Goal: Task Accomplishment & Management: Use online tool/utility

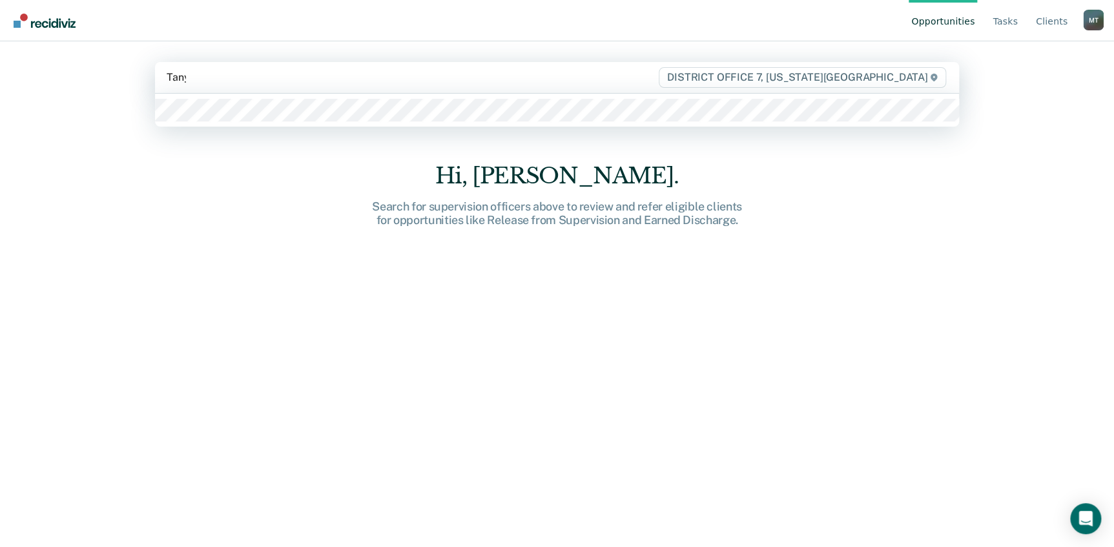
type input "[PERSON_NAME]"
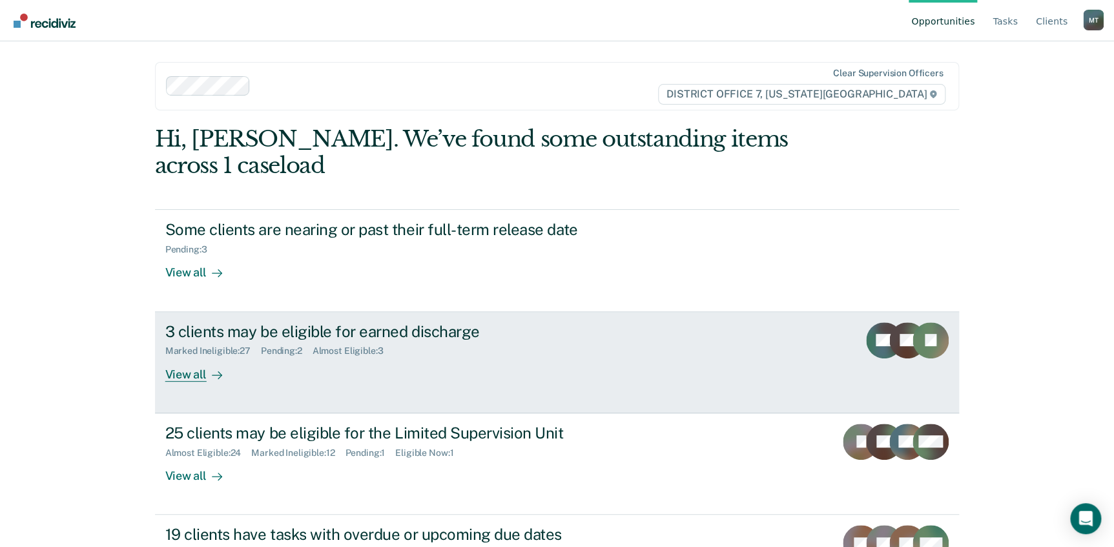
click at [180, 375] on div "View all" at bounding box center [201, 368] width 72 height 25
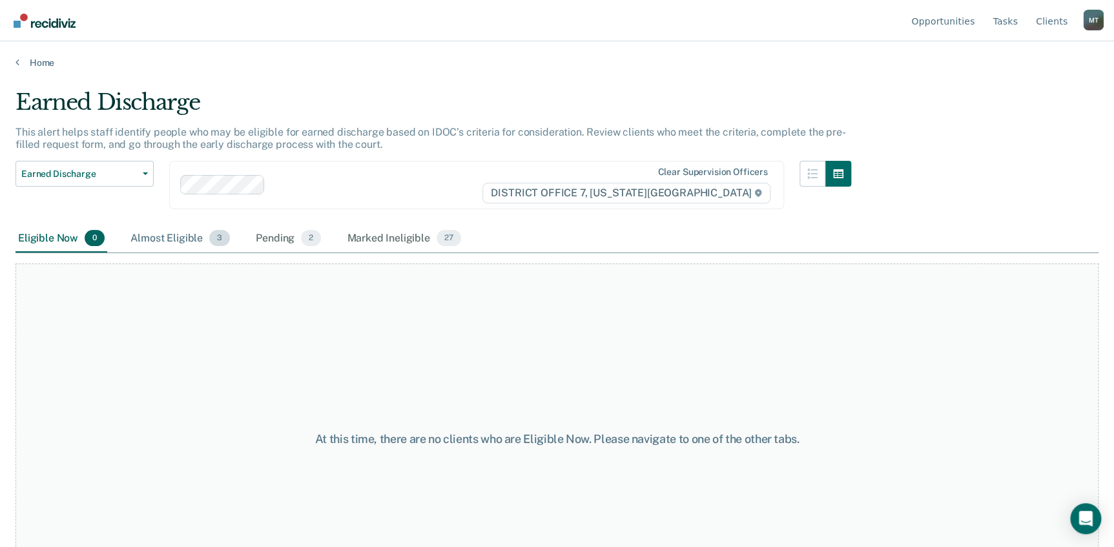
click at [181, 242] on div "Almost Eligible 3" at bounding box center [180, 239] width 105 height 28
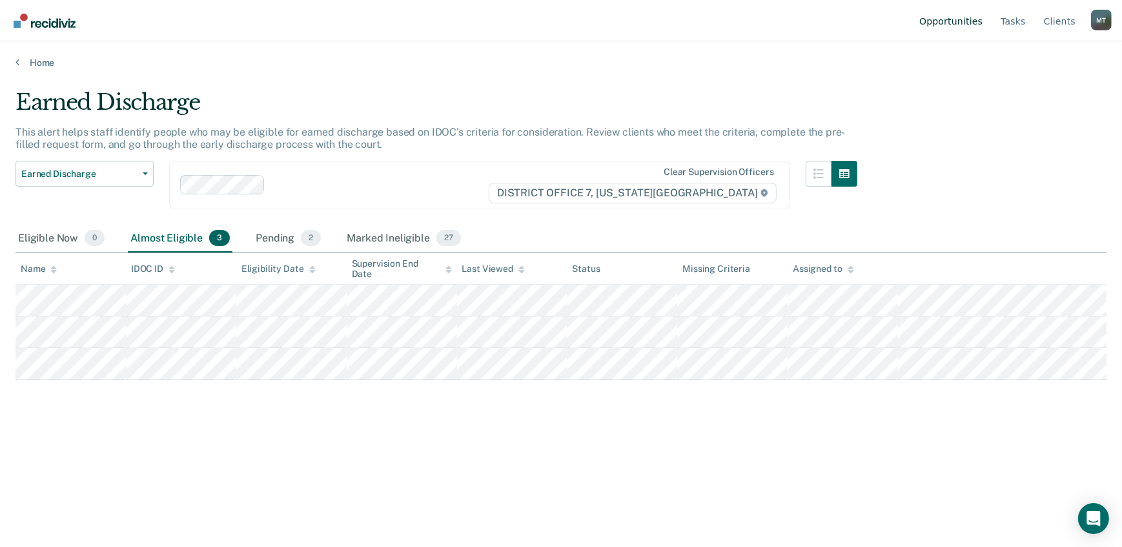
click at [962, 17] on link "Opportunities" at bounding box center [951, 20] width 68 height 41
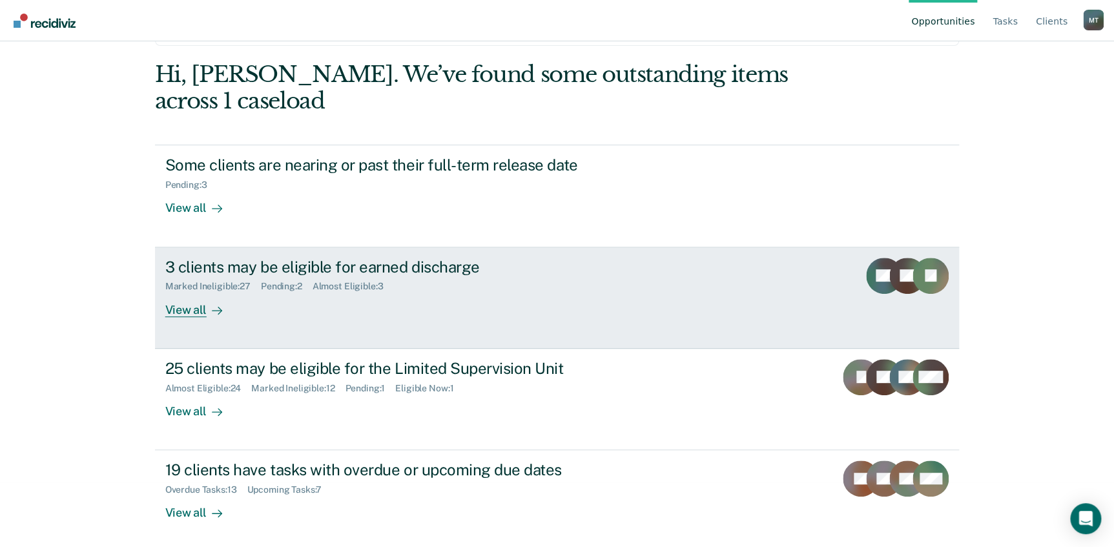
scroll to position [68, 0]
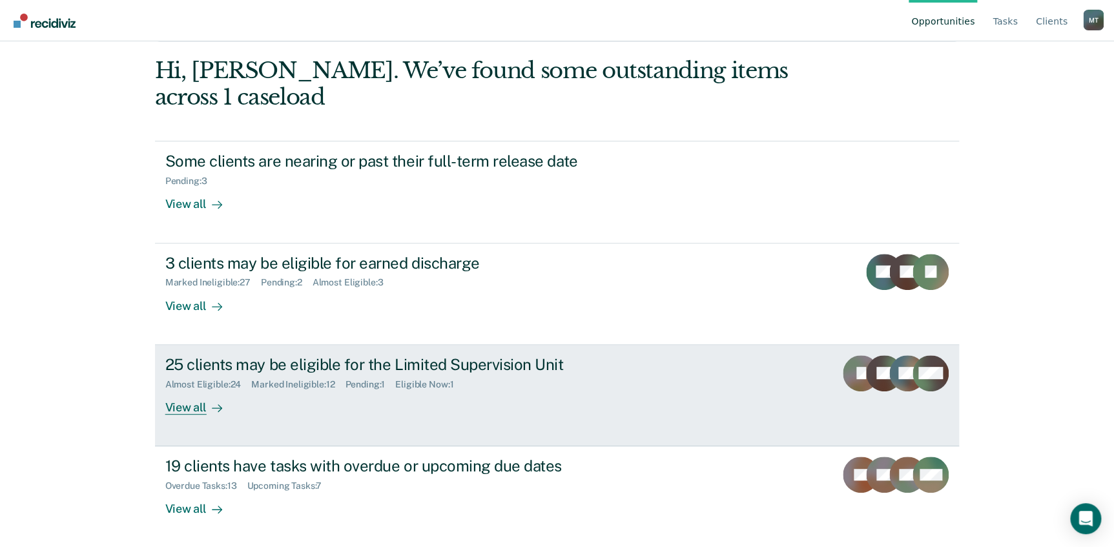
click at [180, 408] on div "View all" at bounding box center [201, 401] width 72 height 25
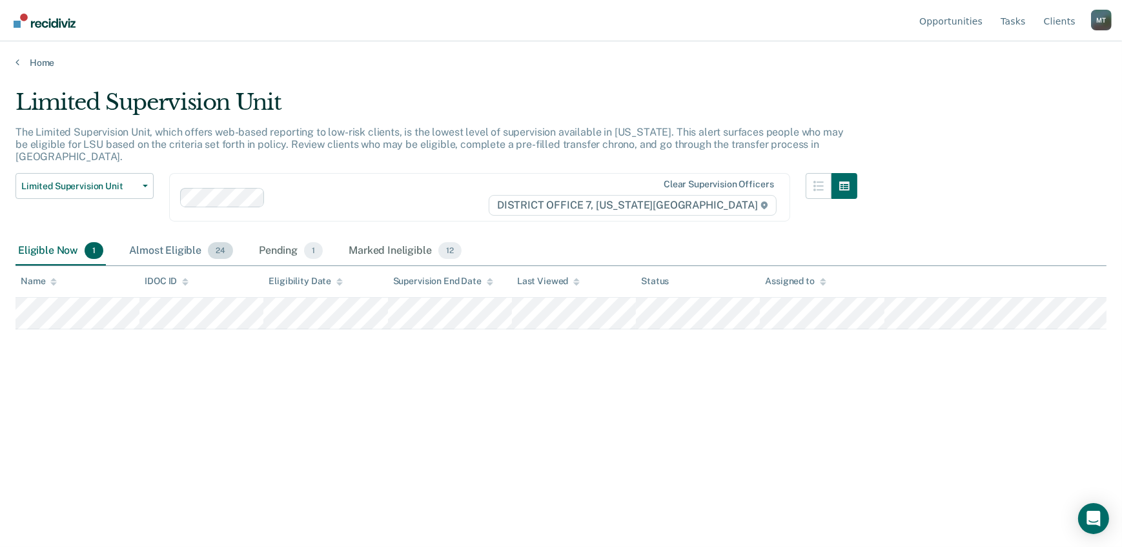
click at [179, 237] on div "Almost Eligible 24" at bounding box center [181, 251] width 109 height 28
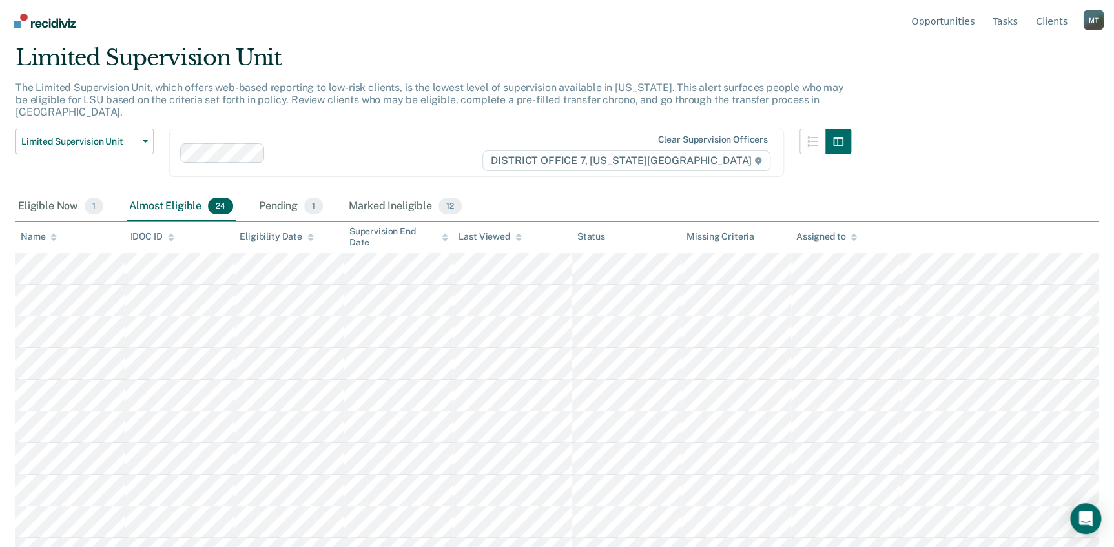
scroll to position [26, 0]
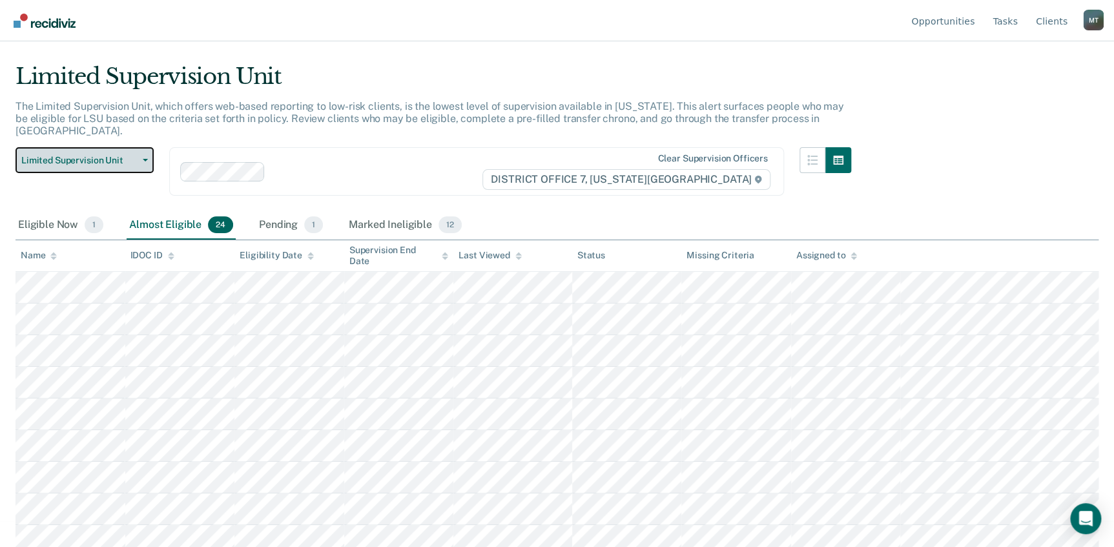
click at [139, 147] on button "Limited Supervision Unit" at bounding box center [84, 160] width 138 height 26
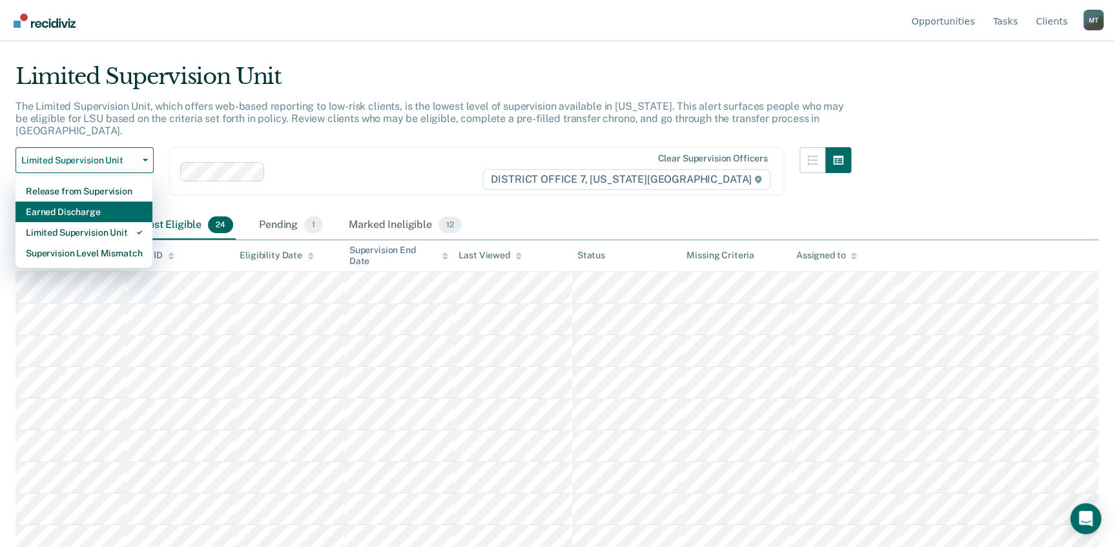
click at [97, 201] on div "Earned Discharge" at bounding box center [84, 211] width 116 height 21
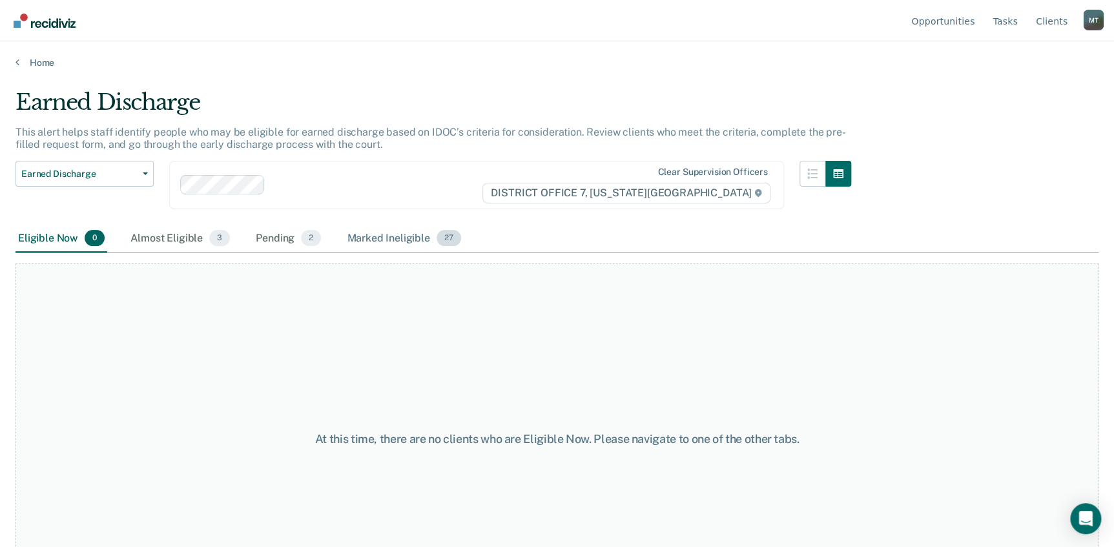
click at [404, 235] on div "Marked Ineligible 27" at bounding box center [403, 239] width 119 height 28
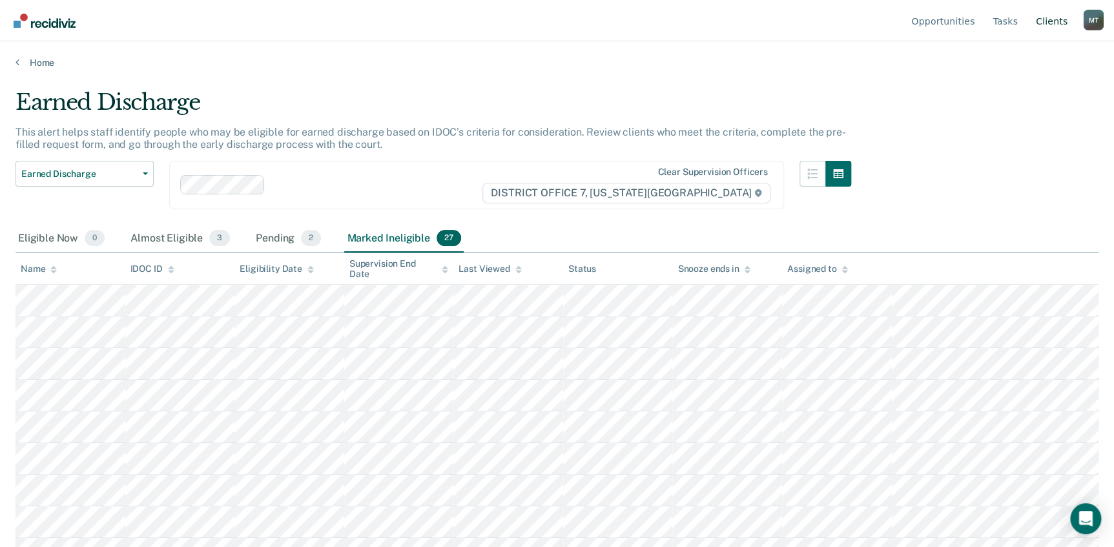
click at [1052, 17] on link "Client s" at bounding box center [1051, 20] width 37 height 41
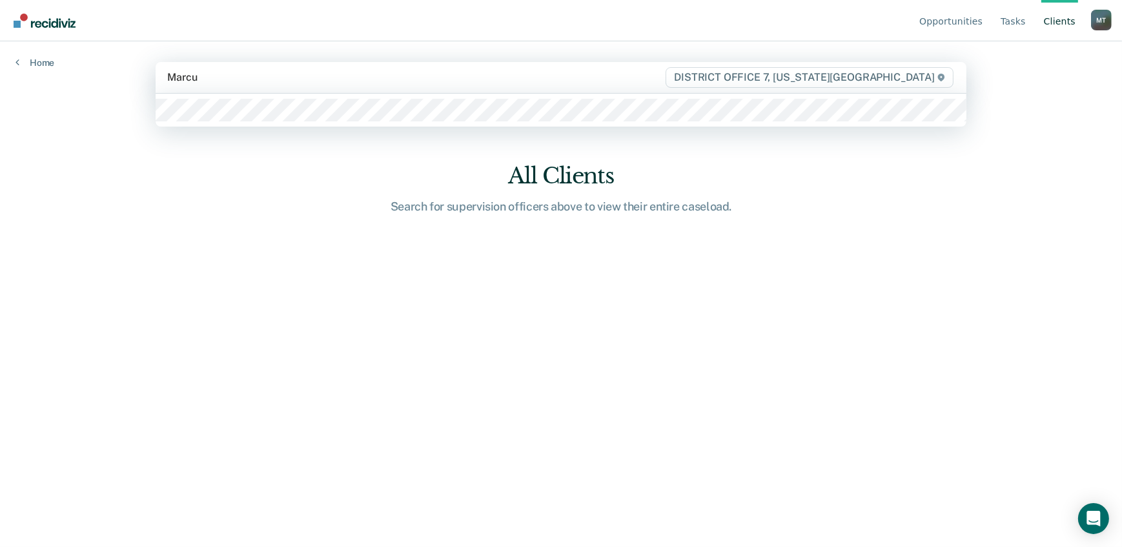
type input "[PERSON_NAME]"
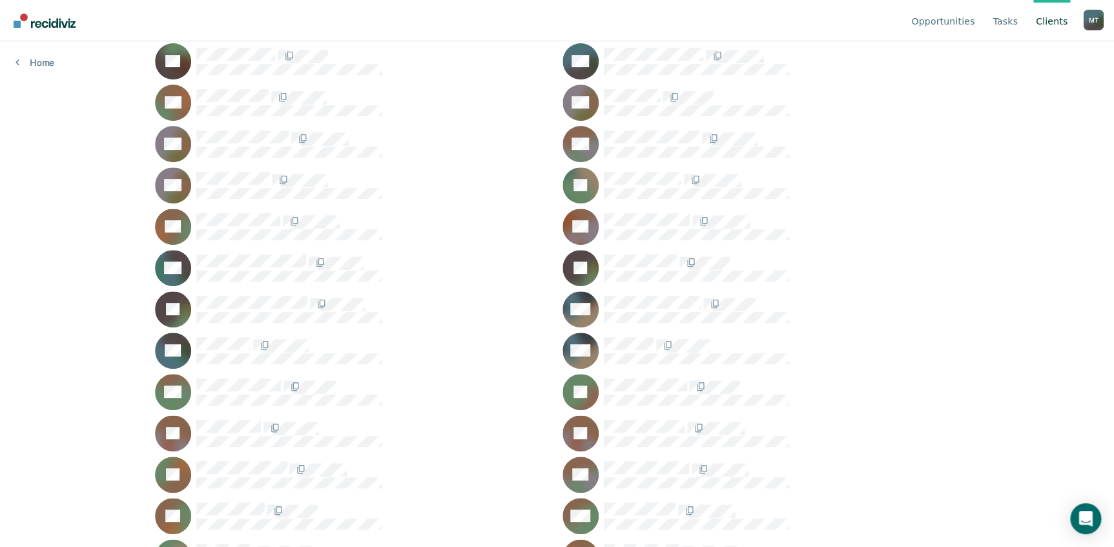
scroll to position [176, 0]
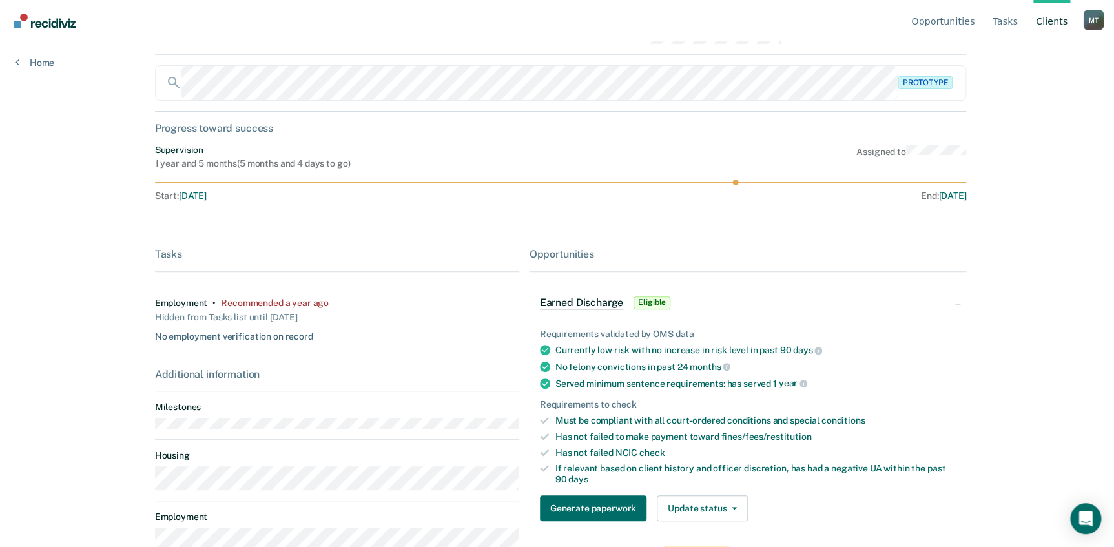
scroll to position [117, 0]
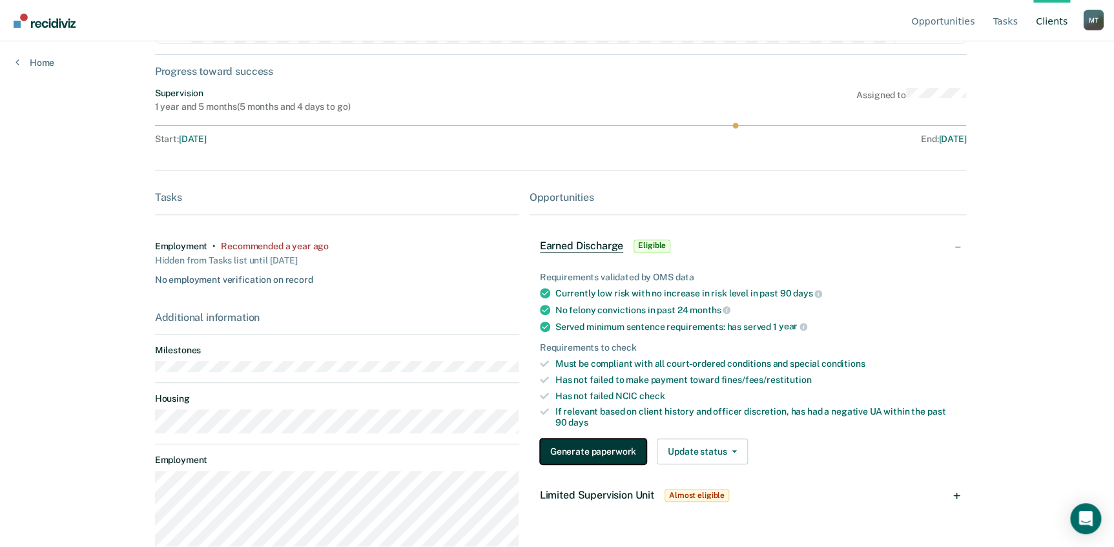
click at [584, 449] on button "Generate paperwork" at bounding box center [593, 451] width 107 height 26
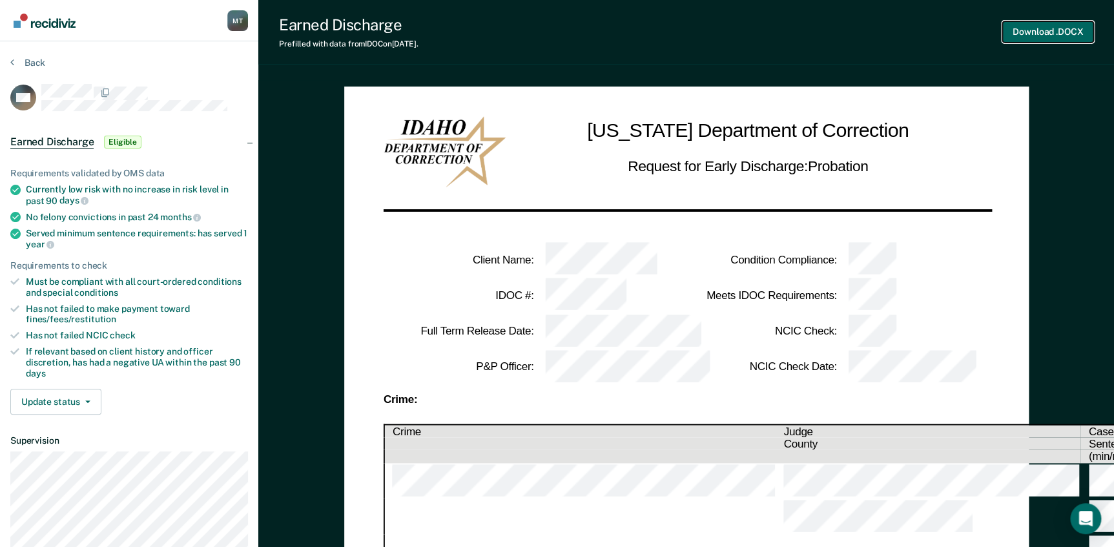
click at [1052, 28] on button "Download .DOCX" at bounding box center [1047, 31] width 91 height 21
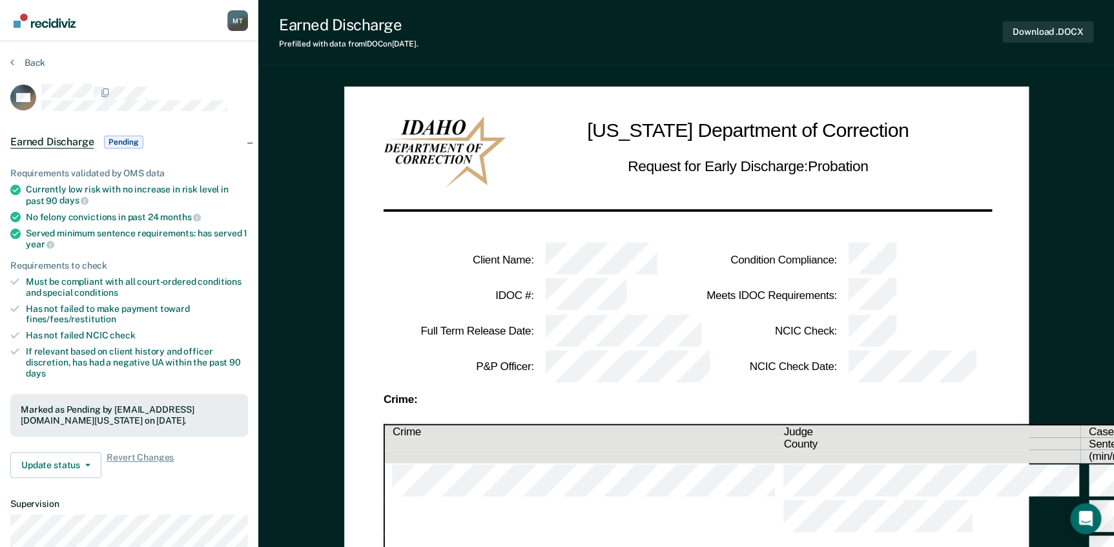
drag, startPoint x: 832, startPoint y: 34, endPoint x: 800, endPoint y: 32, distance: 32.3
click at [832, 34] on div "Earned Discharge Prefilled with data from IDOC on [DATE] . Download .DOCX" at bounding box center [686, 32] width 856 height 65
